Goal: Use online tool/utility: Utilize a website feature to perform a specific function

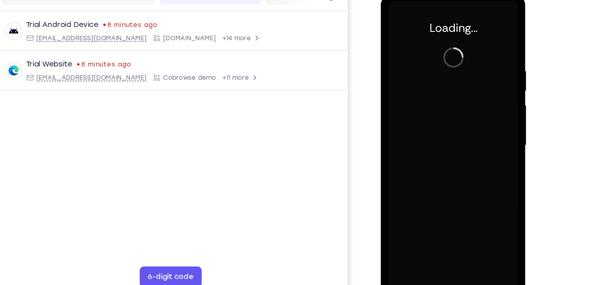
click at [422, 87] on div at bounding box center [437, 112] width 101 height 225
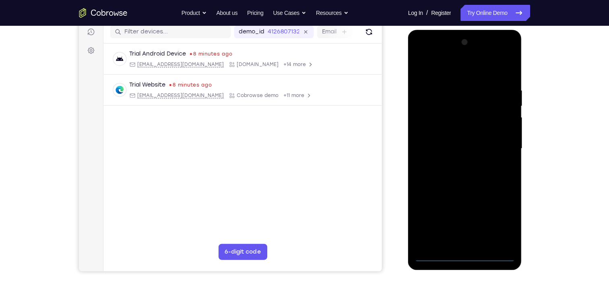
scroll to position [103, 0]
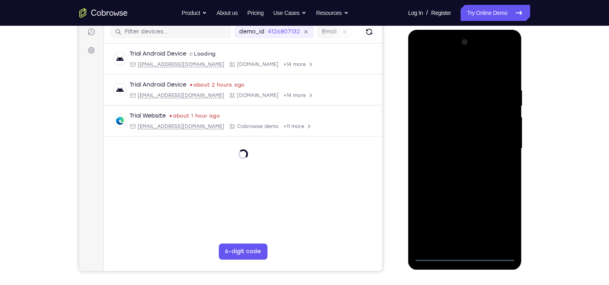
click at [463, 256] on div at bounding box center [464, 148] width 101 height 225
click at [501, 219] on div at bounding box center [464, 148] width 101 height 225
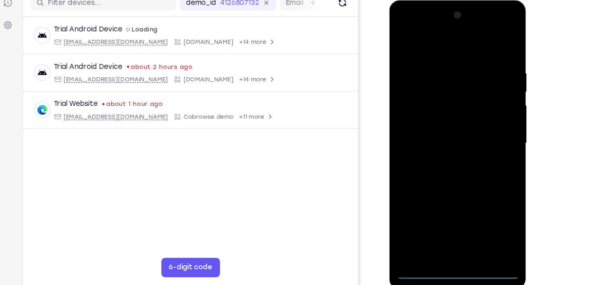
click at [439, 42] on div at bounding box center [445, 118] width 101 height 225
click at [480, 115] on div at bounding box center [445, 118] width 101 height 225
click at [434, 132] on div at bounding box center [445, 118] width 101 height 225
click at [411, 70] on div at bounding box center [445, 118] width 101 height 225
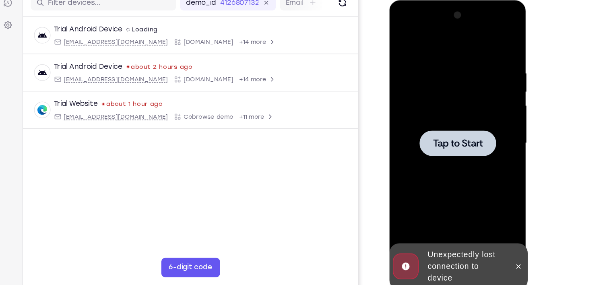
click at [438, 133] on div at bounding box center [445, 118] width 101 height 225
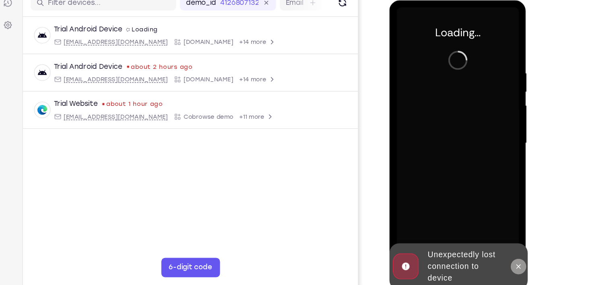
click at [494, 218] on icon at bounding box center [496, 221] width 6 height 6
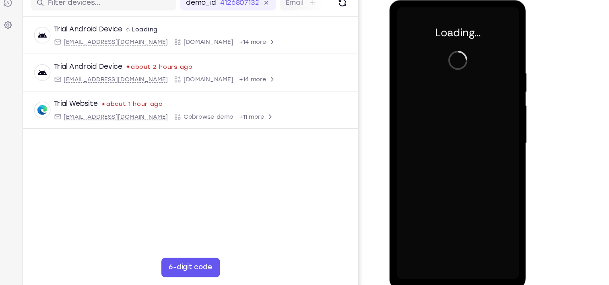
click at [436, 91] on div at bounding box center [445, 118] width 101 height 225
click at [421, 76] on div at bounding box center [445, 118] width 101 height 225
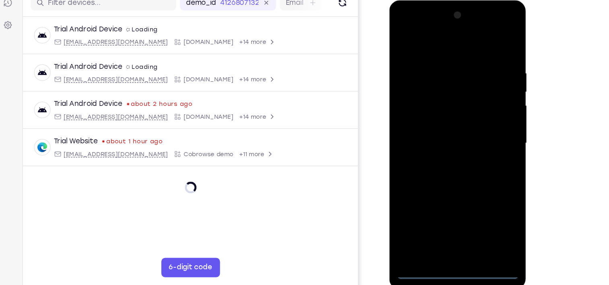
click at [443, 224] on div at bounding box center [445, 118] width 101 height 225
click at [481, 194] on div at bounding box center [445, 118] width 101 height 225
drag, startPoint x: 425, startPoint y: 116, endPoint x: 447, endPoint y: -15, distance: 132.7
click at [447, 0] on html "Online web based iOS Simulators and Android Emulators. Run iPhone, iPad, Mobile…" at bounding box center [446, 120] width 115 height 241
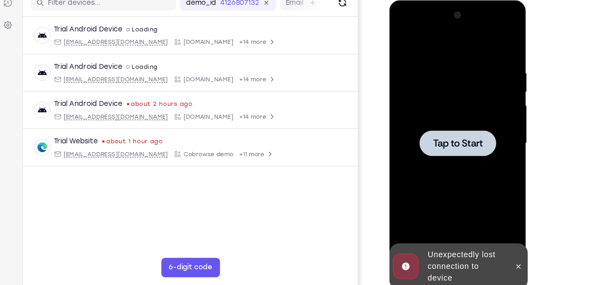
click at [462, 130] on div at bounding box center [445, 118] width 101 height 225
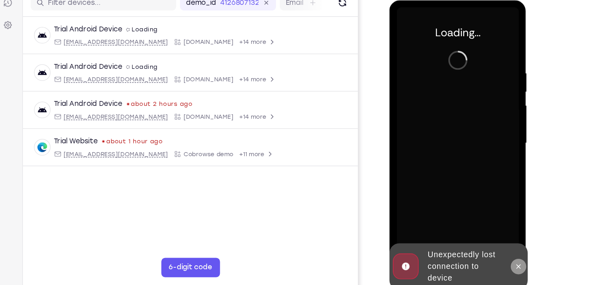
click at [498, 220] on icon at bounding box center [496, 221] width 6 height 6
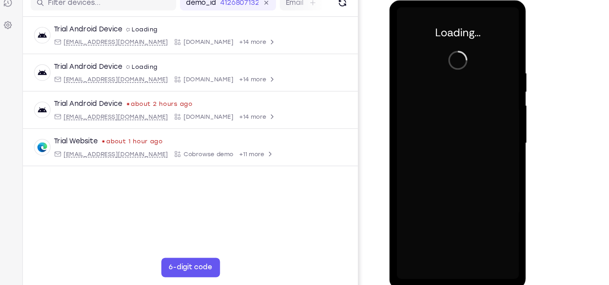
click at [447, 131] on div at bounding box center [445, 118] width 101 height 225
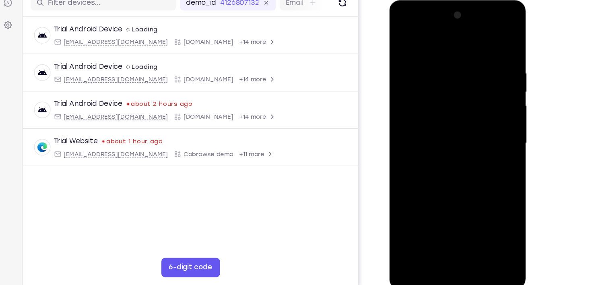
click at [461, 117] on div at bounding box center [445, 118] width 101 height 225
click at [444, 225] on div at bounding box center [445, 118] width 101 height 225
click at [447, 227] on div at bounding box center [445, 118] width 101 height 225
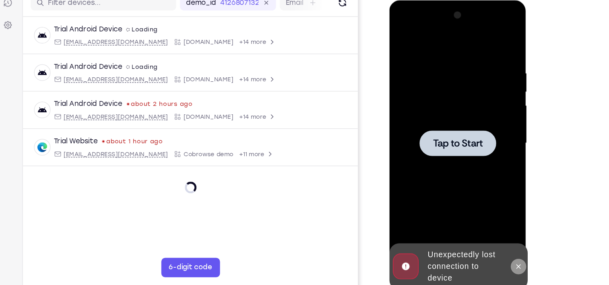
click at [494, 223] on icon at bounding box center [496, 221] width 6 height 6
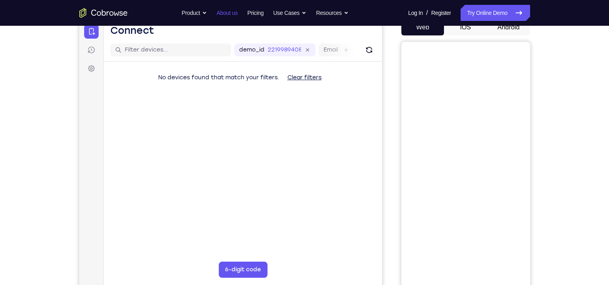
scroll to position [84, 0]
click at [510, 29] on button "Android" at bounding box center [508, 28] width 43 height 16
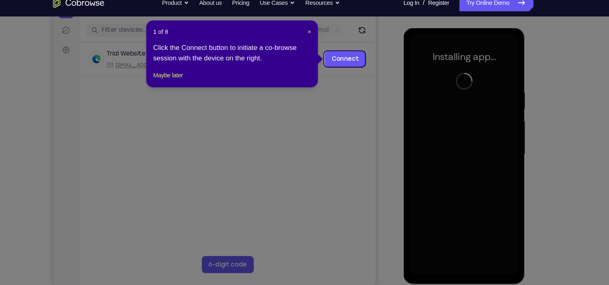
scroll to position [97, 0]
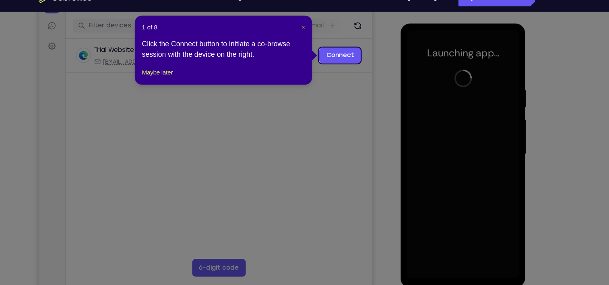
click at [319, 40] on span "×" at bounding box center [319, 40] width 3 height 6
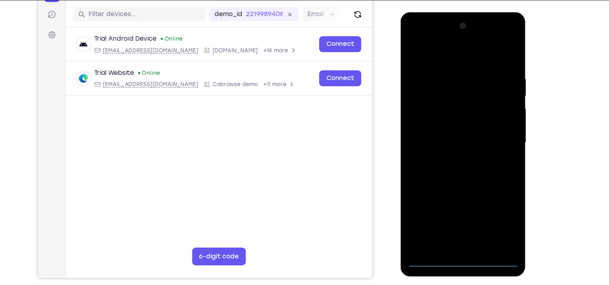
click at [457, 240] on div at bounding box center [456, 130] width 101 height 225
click at [488, 205] on div at bounding box center [456, 130] width 101 height 225
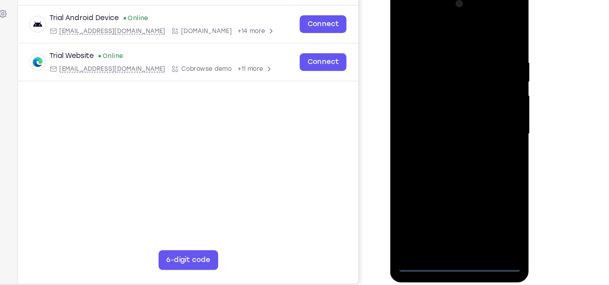
scroll to position [96, 0]
click at [454, 31] on div at bounding box center [446, 107] width 101 height 225
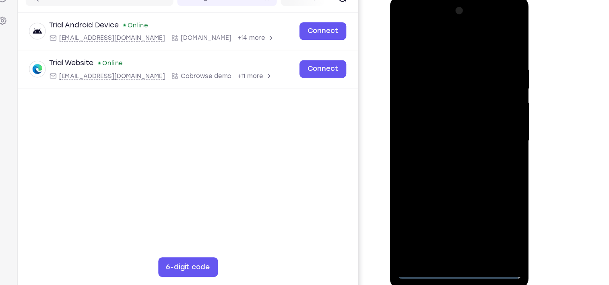
click at [478, 108] on div at bounding box center [446, 114] width 101 height 225
click at [434, 130] on div at bounding box center [446, 114] width 101 height 225
click at [439, 96] on div at bounding box center [446, 114] width 101 height 225
click at [435, 110] on div at bounding box center [446, 114] width 101 height 225
click at [449, 97] on div at bounding box center [446, 114] width 101 height 225
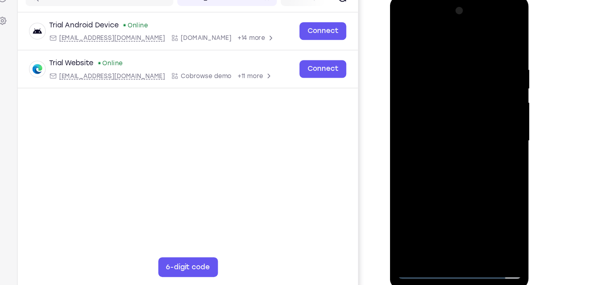
click at [467, 211] on div at bounding box center [446, 114] width 101 height 225
click at [451, 156] on div at bounding box center [446, 114] width 101 height 225
click at [479, 90] on div at bounding box center [446, 114] width 101 height 225
click at [404, 33] on div at bounding box center [446, 114] width 101 height 225
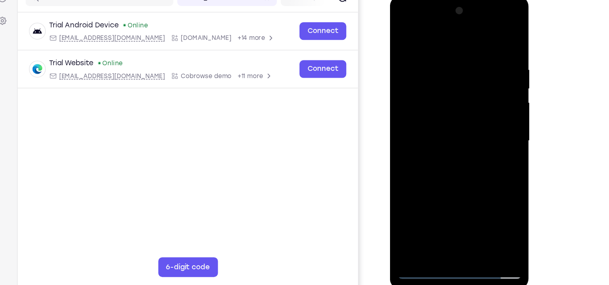
click at [435, 54] on div at bounding box center [446, 114] width 101 height 225
click at [424, 35] on div at bounding box center [446, 114] width 101 height 225
click at [443, 62] on div at bounding box center [446, 114] width 101 height 225
click at [471, 86] on div at bounding box center [446, 114] width 101 height 225
click at [444, 142] on div at bounding box center [446, 114] width 101 height 225
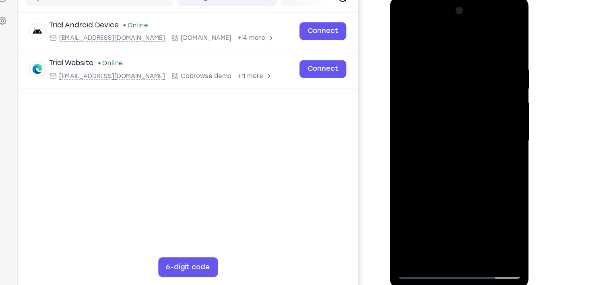
click at [493, 121] on div at bounding box center [446, 114] width 101 height 225
click at [399, 26] on div at bounding box center [446, 114] width 101 height 225
click at [420, 226] on div at bounding box center [446, 114] width 101 height 225
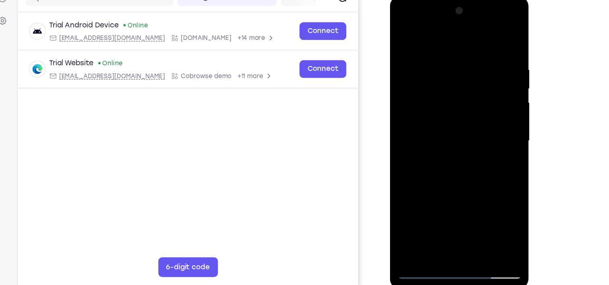
click at [403, 35] on div at bounding box center [446, 114] width 101 height 225
click at [440, 45] on div at bounding box center [446, 114] width 101 height 225
click at [433, 34] on div at bounding box center [446, 114] width 101 height 225
drag, startPoint x: 469, startPoint y: 94, endPoint x: 463, endPoint y: 177, distance: 83.1
click at [463, 177] on div at bounding box center [446, 114] width 101 height 225
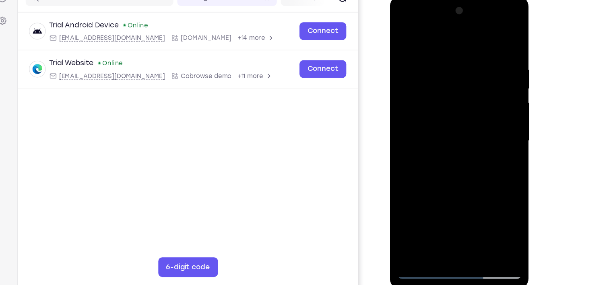
click at [478, 146] on div at bounding box center [446, 114] width 101 height 225
click at [404, 35] on div at bounding box center [446, 114] width 101 height 225
click at [444, 62] on div at bounding box center [446, 114] width 101 height 225
click at [448, 95] on div at bounding box center [446, 114] width 101 height 225
click at [441, 64] on div at bounding box center [446, 114] width 101 height 225
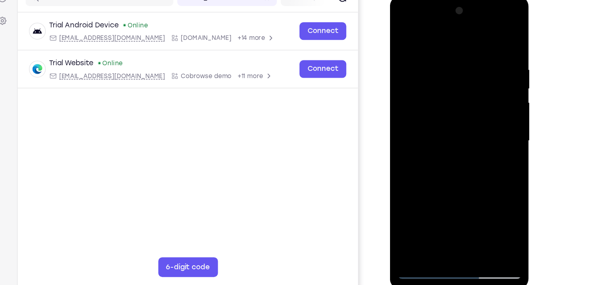
click at [444, 206] on div at bounding box center [446, 114] width 101 height 225
click at [412, 207] on div at bounding box center [446, 114] width 101 height 225
click at [457, 52] on div at bounding box center [446, 114] width 101 height 225
click at [429, 35] on div at bounding box center [446, 114] width 101 height 225
click at [480, 94] on div at bounding box center [446, 114] width 101 height 225
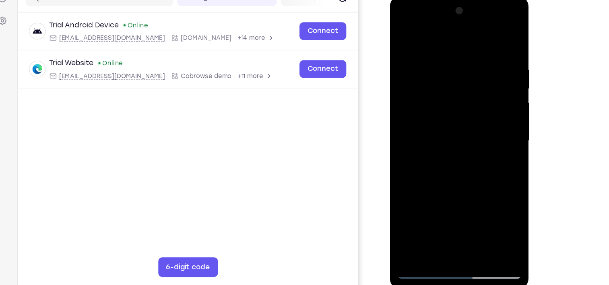
drag, startPoint x: 450, startPoint y: 171, endPoint x: 453, endPoint y: 103, distance: 67.6
click at [453, 103] on div at bounding box center [446, 114] width 101 height 225
click at [439, 122] on div at bounding box center [446, 114] width 101 height 225
click at [442, 124] on div at bounding box center [446, 114] width 101 height 225
drag, startPoint x: 448, startPoint y: 48, endPoint x: 447, endPoint y: 89, distance: 41.0
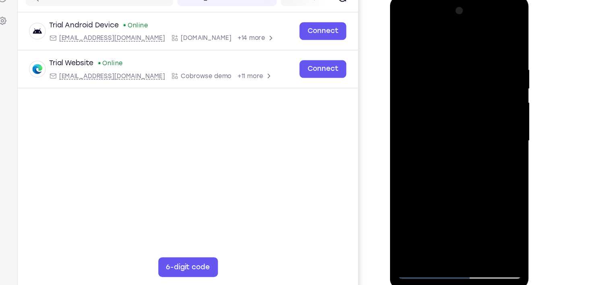
click at [447, 89] on div at bounding box center [446, 114] width 101 height 225
click at [401, 33] on div at bounding box center [446, 114] width 101 height 225
drag, startPoint x: 455, startPoint y: 175, endPoint x: 457, endPoint y: 149, distance: 26.2
click at [457, 149] on div at bounding box center [446, 114] width 101 height 225
click at [428, 148] on div at bounding box center [446, 114] width 101 height 225
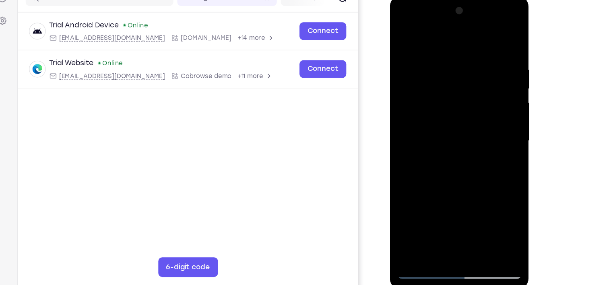
click at [403, 31] on div at bounding box center [446, 114] width 101 height 225
drag, startPoint x: 456, startPoint y: 136, endPoint x: 456, endPoint y: 61, distance: 75.2
click at [456, 61] on div at bounding box center [446, 114] width 101 height 225
drag, startPoint x: 459, startPoint y: 167, endPoint x: 464, endPoint y: 136, distance: 32.2
click at [464, 136] on div at bounding box center [446, 114] width 101 height 225
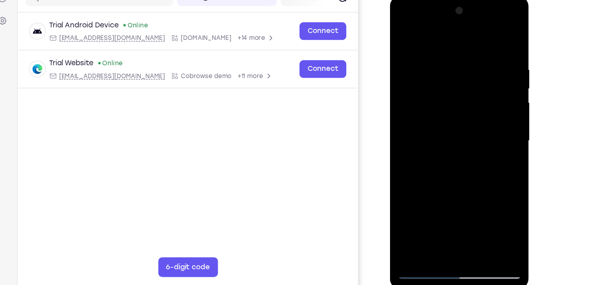
drag, startPoint x: 449, startPoint y: 183, endPoint x: 453, endPoint y: 141, distance: 42.1
click at [453, 141] on div at bounding box center [446, 114] width 101 height 225
drag, startPoint x: 452, startPoint y: 186, endPoint x: 458, endPoint y: 130, distance: 57.1
click at [458, 130] on div at bounding box center [446, 114] width 101 height 225
click at [435, 154] on div at bounding box center [446, 114] width 101 height 225
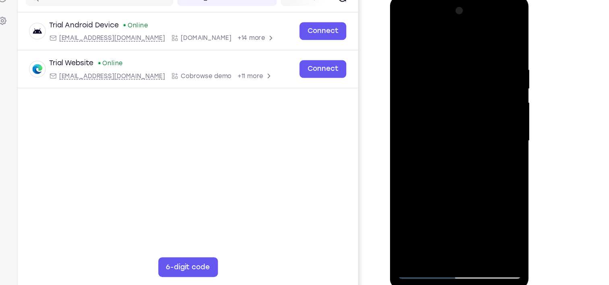
drag, startPoint x: 465, startPoint y: 58, endPoint x: 463, endPoint y: 81, distance: 23.1
click at [463, 81] on div at bounding box center [446, 114] width 101 height 225
drag, startPoint x: 463, startPoint y: 73, endPoint x: 453, endPoint y: 123, distance: 51.0
click at [453, 123] on div at bounding box center [446, 114] width 101 height 225
click at [451, 109] on div at bounding box center [446, 114] width 101 height 225
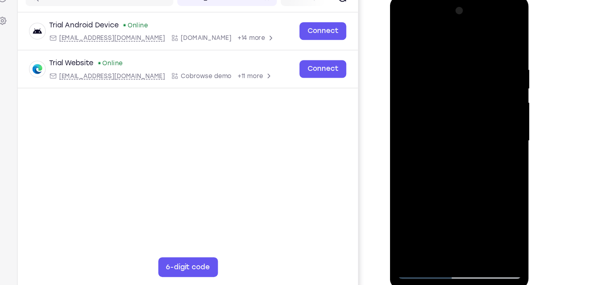
click at [426, 60] on div at bounding box center [446, 114] width 101 height 225
click at [485, 127] on div at bounding box center [446, 114] width 101 height 225
click at [403, 29] on div at bounding box center [446, 114] width 101 height 225
click at [481, 126] on div at bounding box center [446, 114] width 101 height 225
click at [405, 31] on div at bounding box center [446, 114] width 101 height 225
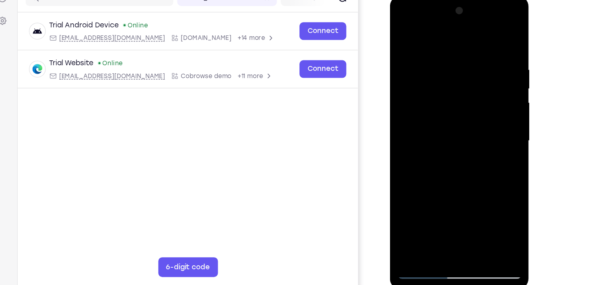
click at [440, 61] on div at bounding box center [446, 114] width 101 height 225
click at [420, 212] on div at bounding box center [446, 114] width 101 height 225
click at [406, 41] on div at bounding box center [446, 114] width 101 height 225
click at [405, 33] on div at bounding box center [446, 114] width 101 height 225
click at [422, 41] on div at bounding box center [446, 114] width 101 height 225
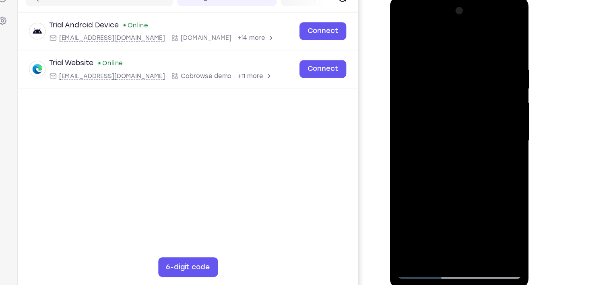
click at [409, 99] on div at bounding box center [446, 114] width 101 height 225
click at [441, 60] on div at bounding box center [446, 114] width 101 height 225
click at [431, 85] on div at bounding box center [446, 114] width 101 height 225
click at [405, 34] on div at bounding box center [446, 114] width 101 height 225
click at [426, 114] on div at bounding box center [446, 114] width 101 height 225
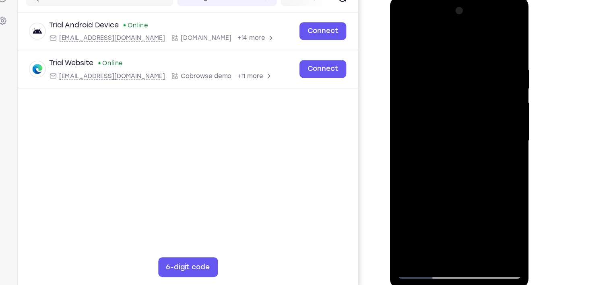
click at [441, 62] on div at bounding box center [446, 114] width 101 height 225
click at [405, 34] on div at bounding box center [446, 114] width 101 height 225
drag, startPoint x: 438, startPoint y: 132, endPoint x: 436, endPoint y: 68, distance: 64.0
click at [436, 68] on div at bounding box center [446, 114] width 101 height 225
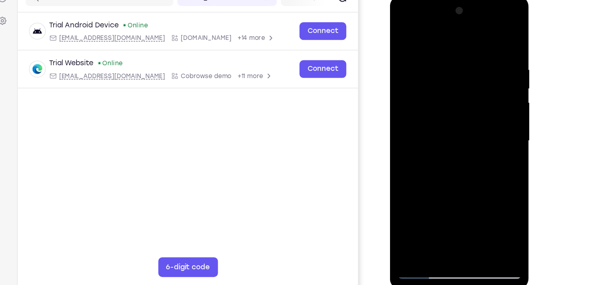
click at [404, 33] on div at bounding box center [446, 114] width 101 height 225
drag, startPoint x: 451, startPoint y: 47, endPoint x: 447, endPoint y: 100, distance: 52.8
click at [447, 100] on div at bounding box center [446, 114] width 101 height 225
click at [437, 64] on div at bounding box center [446, 114] width 101 height 225
click at [432, 210] on div at bounding box center [446, 114] width 101 height 225
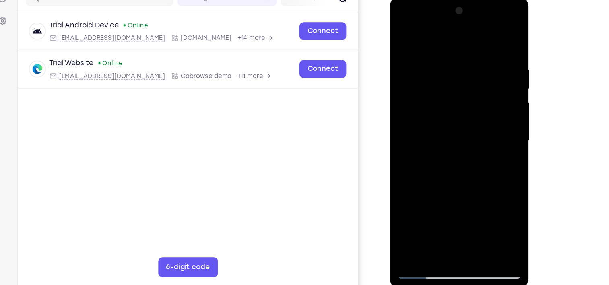
click at [405, 30] on div at bounding box center [446, 114] width 101 height 225
drag, startPoint x: 404, startPoint y: 31, endPoint x: 424, endPoint y: 87, distance: 59.2
click at [424, 87] on div at bounding box center [446, 114] width 101 height 225
click at [424, 109] on div at bounding box center [446, 114] width 101 height 225
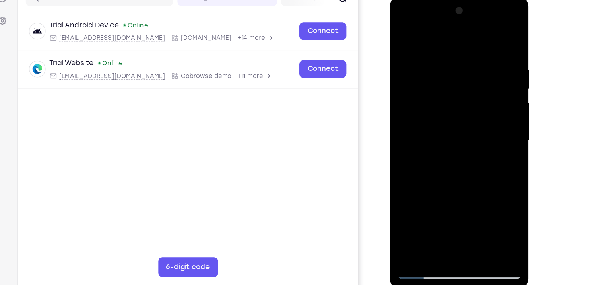
click at [424, 109] on div at bounding box center [446, 114] width 101 height 225
click at [426, 45] on div at bounding box center [446, 114] width 101 height 225
click at [457, 59] on div at bounding box center [446, 114] width 101 height 225
click at [428, 89] on div at bounding box center [446, 114] width 101 height 225
click at [415, 51] on div at bounding box center [446, 114] width 101 height 225
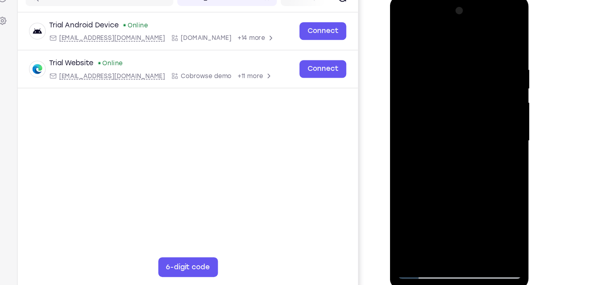
click at [484, 36] on div at bounding box center [446, 114] width 101 height 225
click at [449, 62] on div at bounding box center [446, 114] width 101 height 225
click at [422, 208] on div at bounding box center [446, 114] width 101 height 225
click at [408, 210] on div at bounding box center [446, 114] width 101 height 225
click at [424, 78] on div at bounding box center [446, 114] width 101 height 225
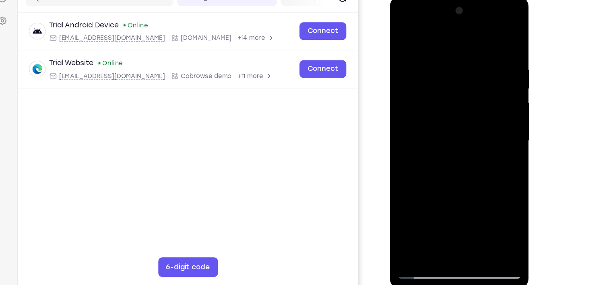
click at [481, 107] on div at bounding box center [446, 114] width 101 height 225
click at [402, 33] on div at bounding box center [446, 114] width 101 height 225
click at [479, 105] on div at bounding box center [446, 114] width 101 height 225
click at [422, 59] on div at bounding box center [446, 114] width 101 height 225
click at [425, 101] on div at bounding box center [446, 114] width 101 height 225
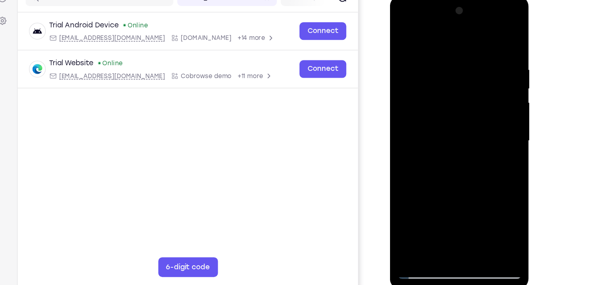
click at [442, 60] on div at bounding box center [446, 114] width 101 height 225
click at [403, 34] on div at bounding box center [446, 114] width 101 height 225
click at [428, 116] on div at bounding box center [446, 114] width 101 height 225
click at [437, 60] on div at bounding box center [446, 114] width 101 height 225
click at [404, 33] on div at bounding box center [446, 114] width 101 height 225
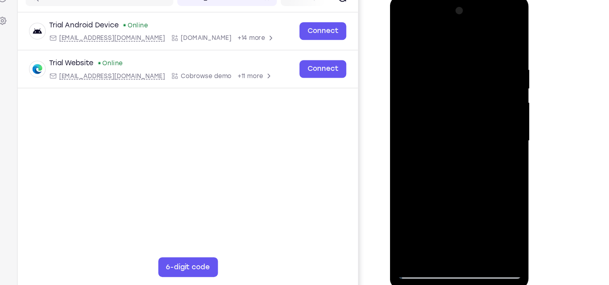
click at [422, 113] on div at bounding box center [446, 114] width 101 height 225
click at [456, 60] on div at bounding box center [446, 114] width 101 height 225
click at [405, 35] on div at bounding box center [446, 114] width 101 height 225
click at [442, 63] on div at bounding box center [446, 114] width 101 height 225
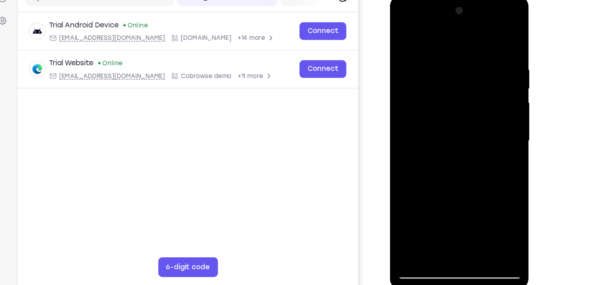
click at [422, 210] on div at bounding box center [446, 114] width 101 height 225
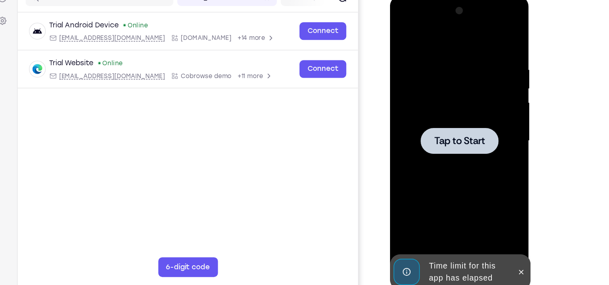
click at [464, 212] on div "Online web based iOS Simulators and Android Emulators. Run iPhone, iPad, Mobile…" at bounding box center [447, 116] width 115 height 241
